Goal: Transaction & Acquisition: Purchase product/service

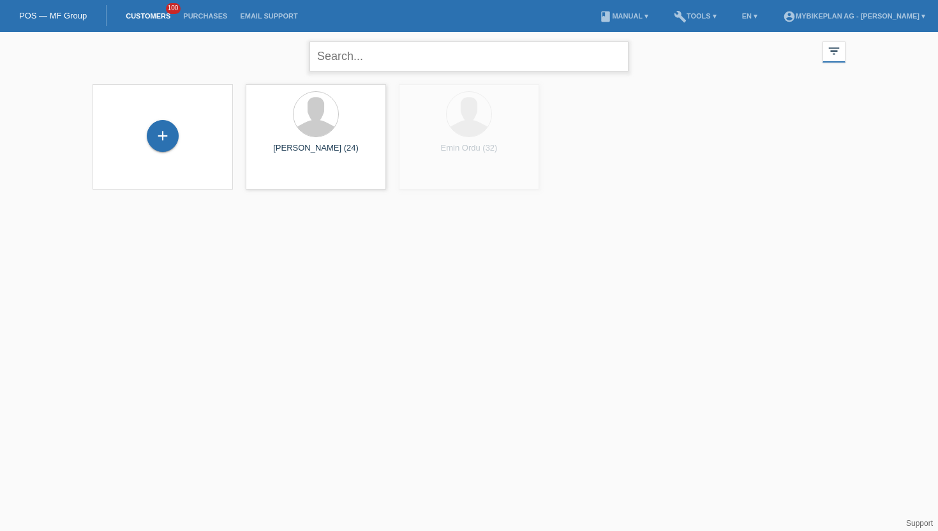
click at [353, 60] on input "text" at bounding box center [468, 56] width 319 height 30
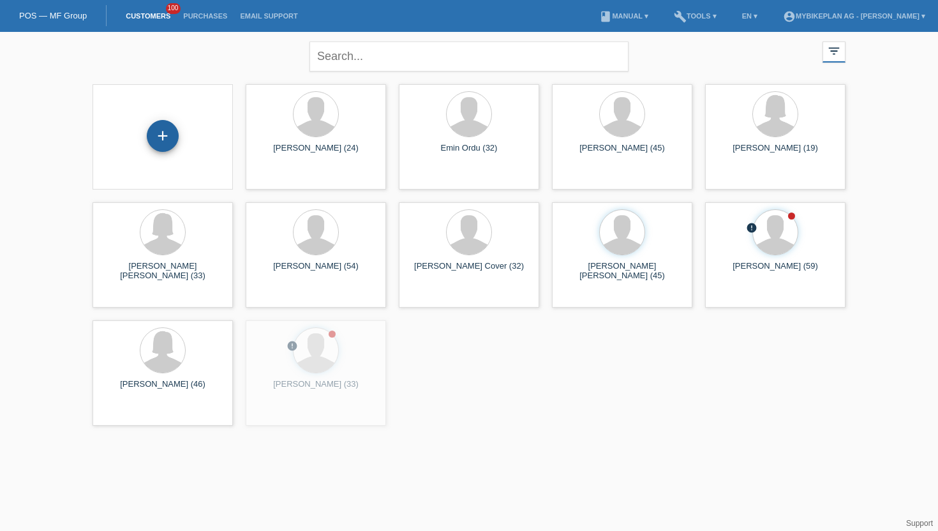
click at [168, 145] on div "+" at bounding box center [163, 136] width 32 height 32
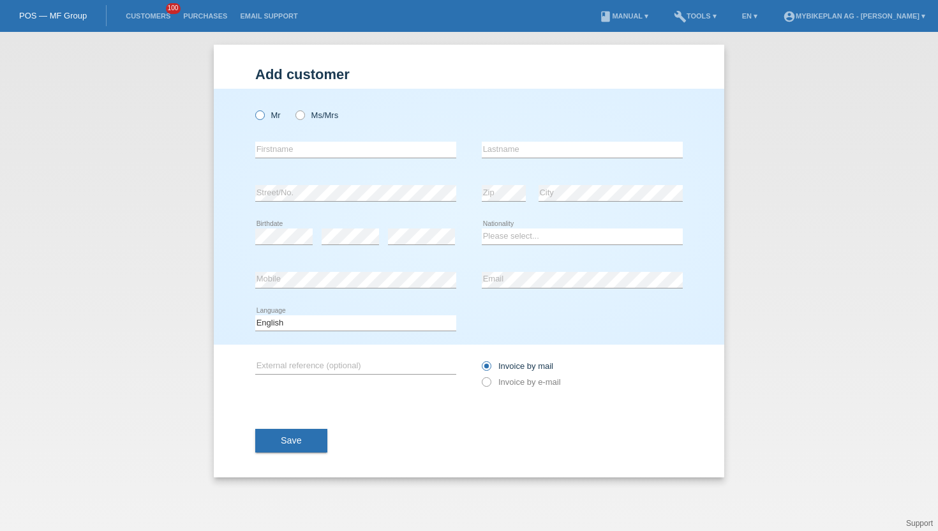
click at [253, 108] on icon at bounding box center [253, 108] width 0 height 0
click at [257, 112] on input "Mr" at bounding box center [259, 114] width 8 height 8
radio input "true"
click at [278, 152] on input "text" at bounding box center [355, 150] width 201 height 16
type input "Alper"
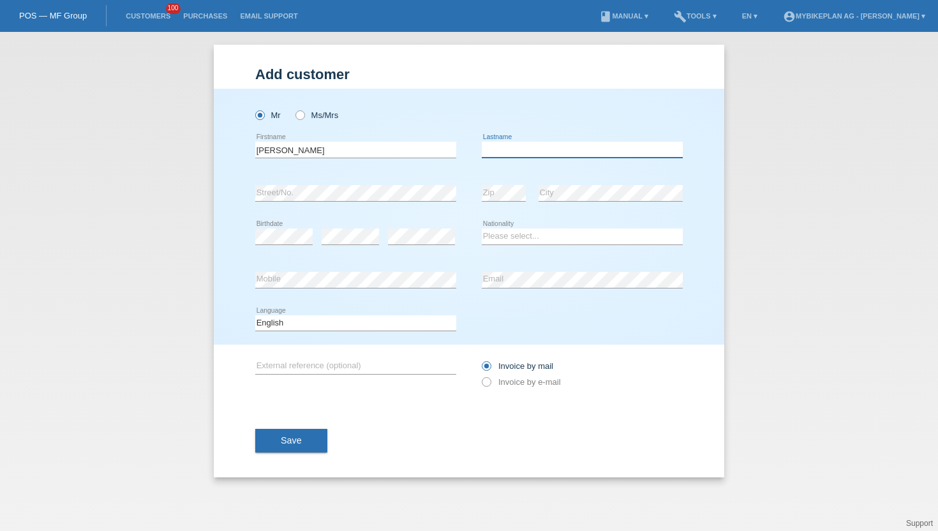
click at [493, 151] on input "text" at bounding box center [582, 150] width 201 height 16
type input "Kaya"
click at [508, 235] on select "Please select... Switzerland Austria Germany Liechtenstein ------------ Afghani…" at bounding box center [582, 235] width 201 height 15
select select "DE"
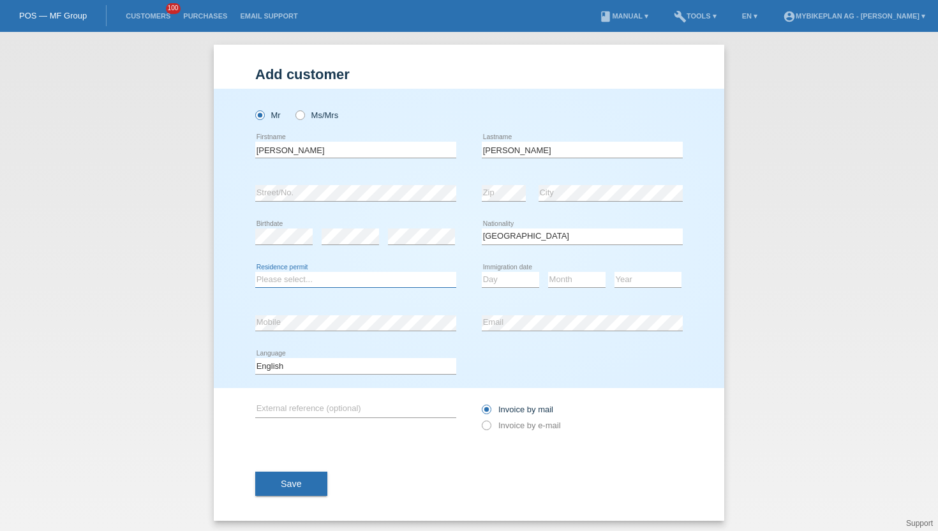
drag, startPoint x: 275, startPoint y: 269, endPoint x: 279, endPoint y: 284, distance: 15.3
click at [279, 284] on select "Please select... C B B - Refugee status Other" at bounding box center [355, 279] width 201 height 15
select select "B"
click at [504, 283] on select "Day 01 02 03 04 05 06 07 08 09 10 11" at bounding box center [510, 279] width 57 height 15
select select "15"
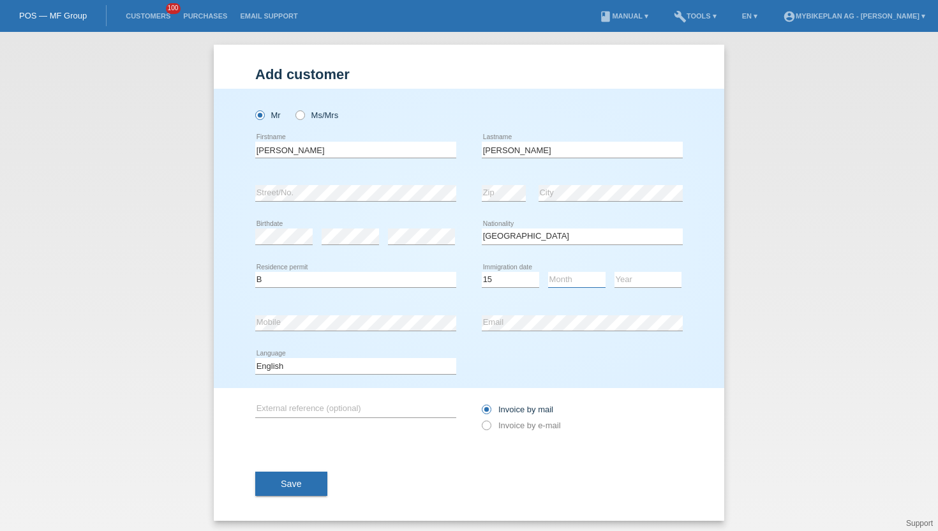
click at [561, 278] on select "Month 01 02 03 04 05 06 07 08 09 10 11" at bounding box center [576, 279] width 57 height 15
select select "07"
click at [630, 279] on select "Year 2025 2024 2023 2022 2021 2020 2019 2018 2017 2016 2015 2014 2013 2012 2011…" at bounding box center [647, 279] width 67 height 15
select select "2022"
click at [480, 419] on icon at bounding box center [480, 419] width 0 height 0
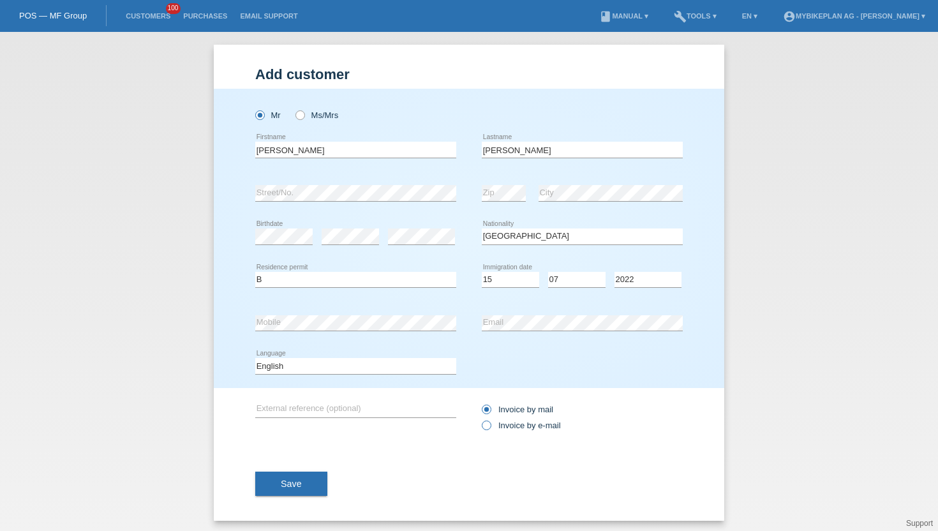
click at [487, 427] on input "Invoice by e-mail" at bounding box center [486, 428] width 8 height 16
radio input "true"
click at [269, 484] on button "Save" at bounding box center [291, 483] width 72 height 24
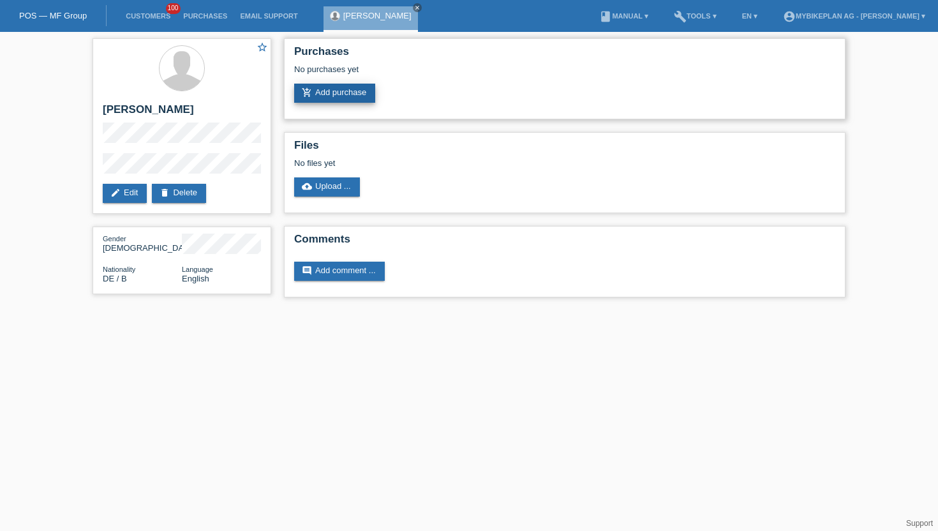
click at [342, 94] on link "add_shopping_cart Add purchase" at bounding box center [334, 93] width 81 height 19
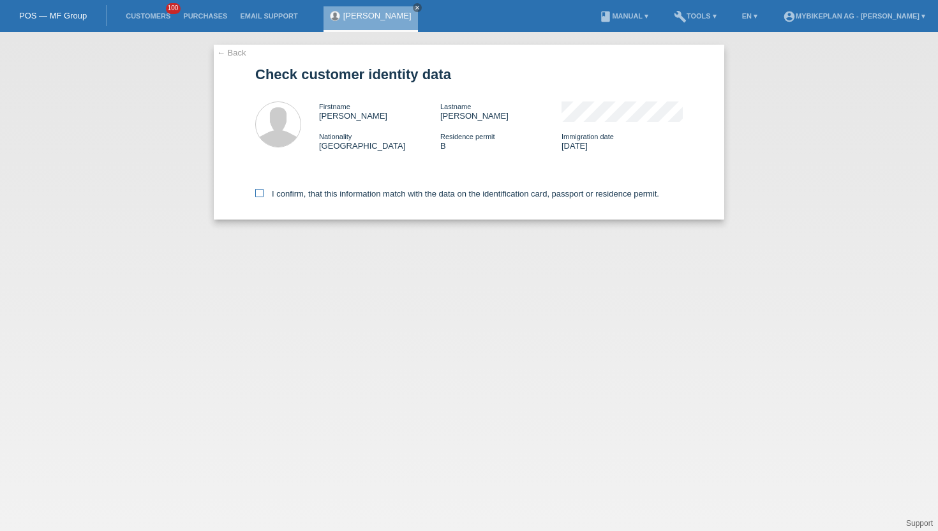
click at [262, 198] on label "I confirm, that this information match with the data on the identification card…" at bounding box center [457, 194] width 404 height 10
click at [262, 197] on input "I confirm, that this information match with the data on the identification card…" at bounding box center [259, 193] width 8 height 8
checkbox input "true"
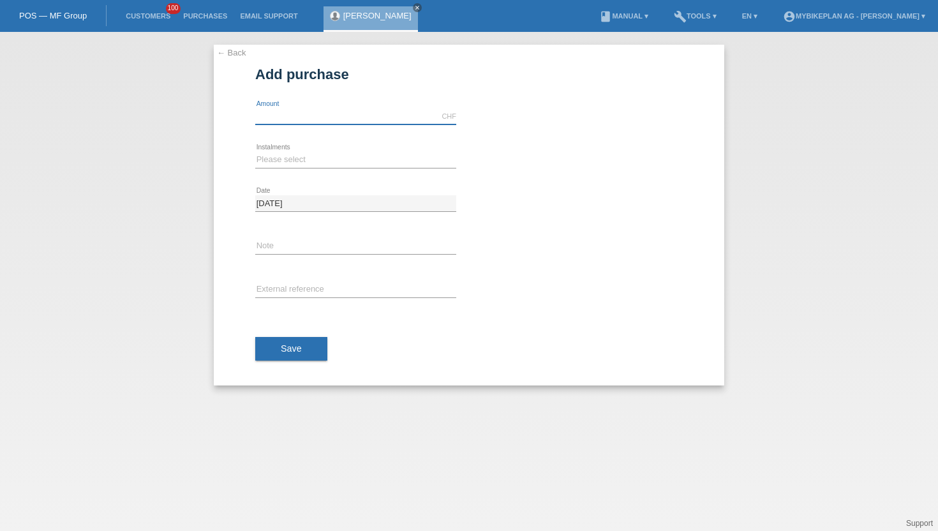
click at [315, 113] on input "text" at bounding box center [355, 116] width 201 height 16
type input "4499.00"
click at [304, 153] on select "Please select 6 instalments 12 instalments 18 instalments 24 instalments 36 ins…" at bounding box center [355, 159] width 201 height 15
select select "488"
click at [306, 347] on button "Save" at bounding box center [291, 349] width 72 height 24
